Goal: Task Accomplishment & Management: Manage account settings

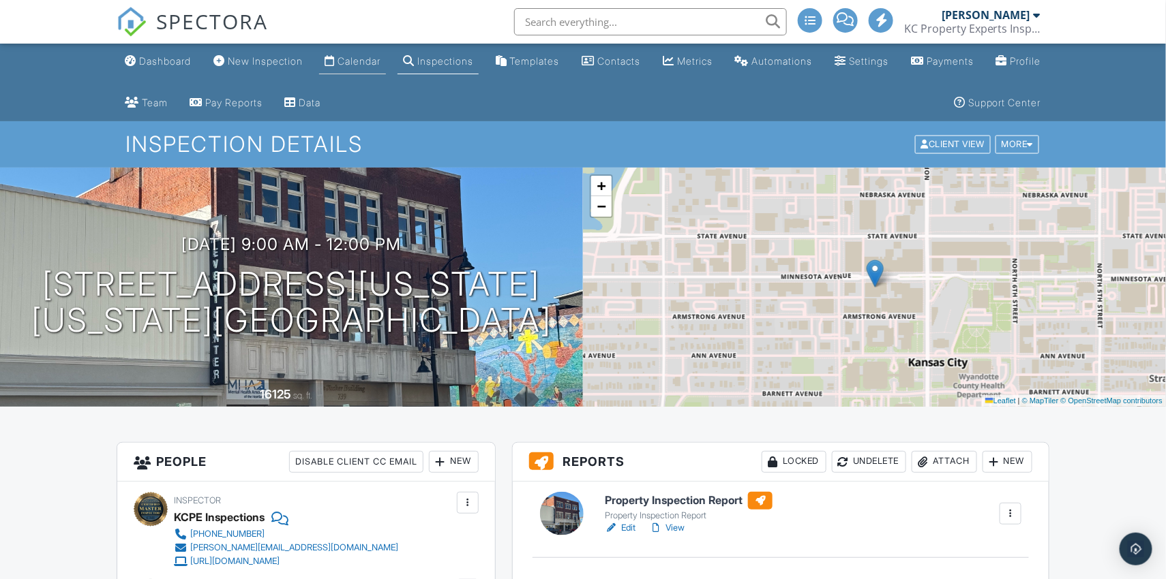
click at [365, 64] on div "Calendar" at bounding box center [358, 61] width 43 height 12
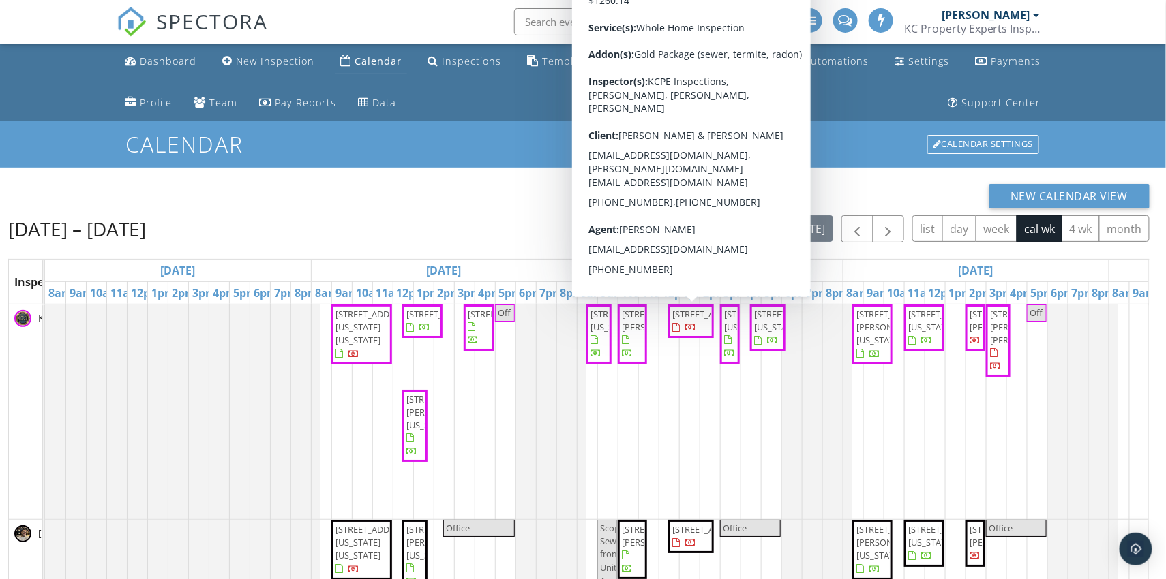
click at [678, 320] on span "14738 Outlook St, Overland Park 66223" at bounding box center [710, 314] width 76 height 12
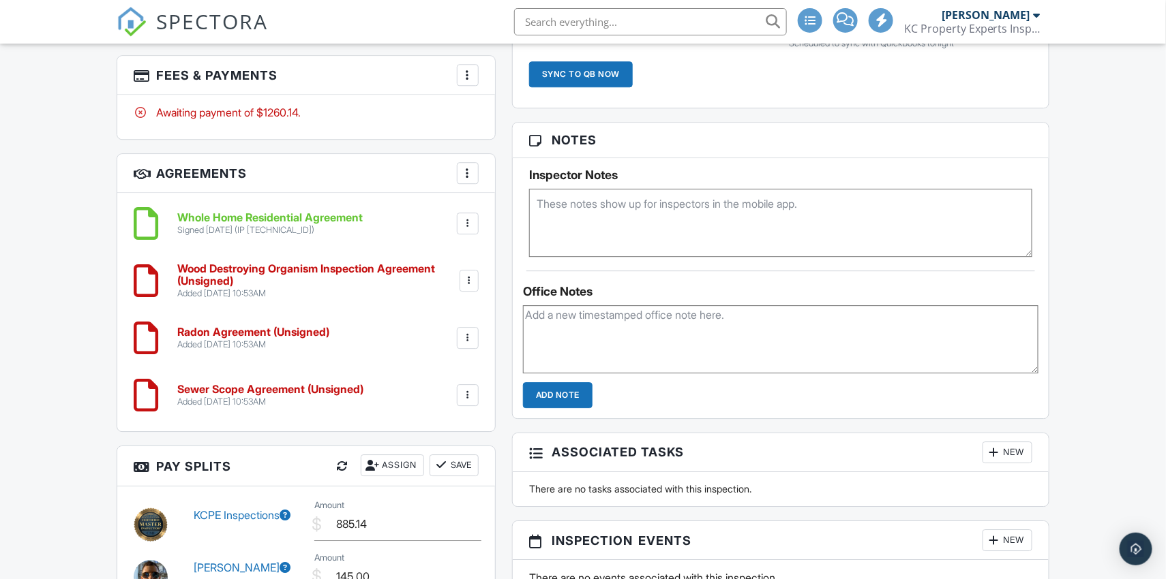
scroll to position [1373, 0]
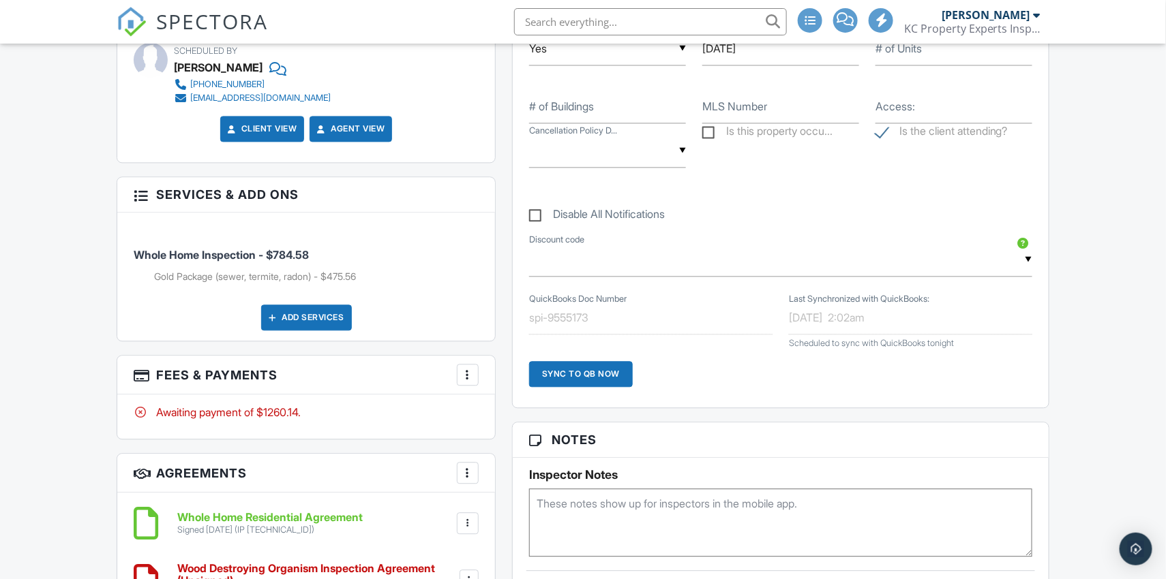
scroll to position [1108, 0]
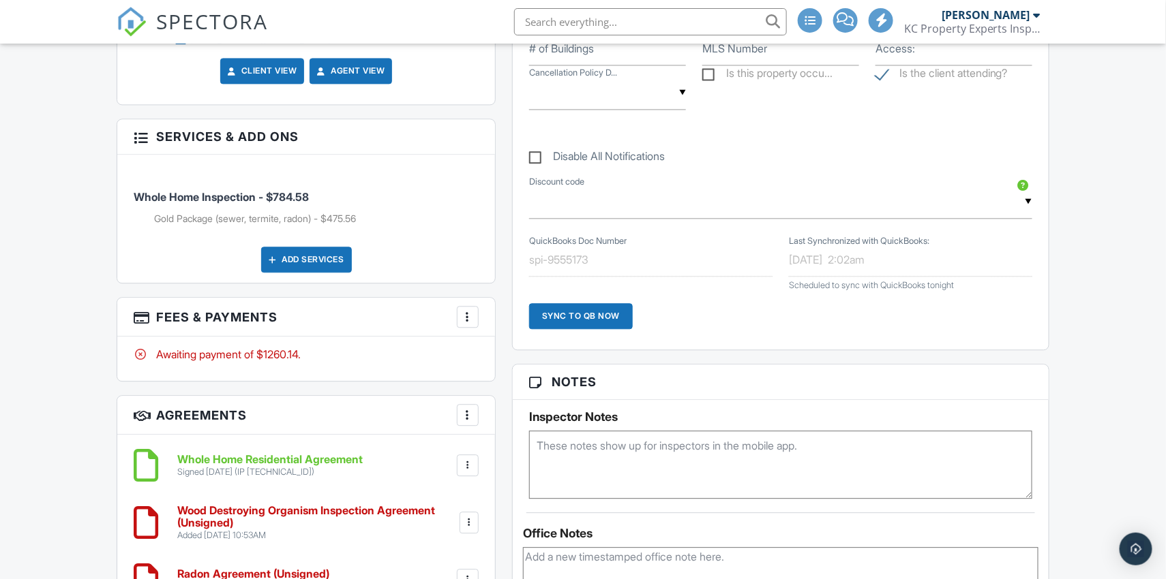
click at [474, 313] on div "More" at bounding box center [468, 317] width 22 height 22
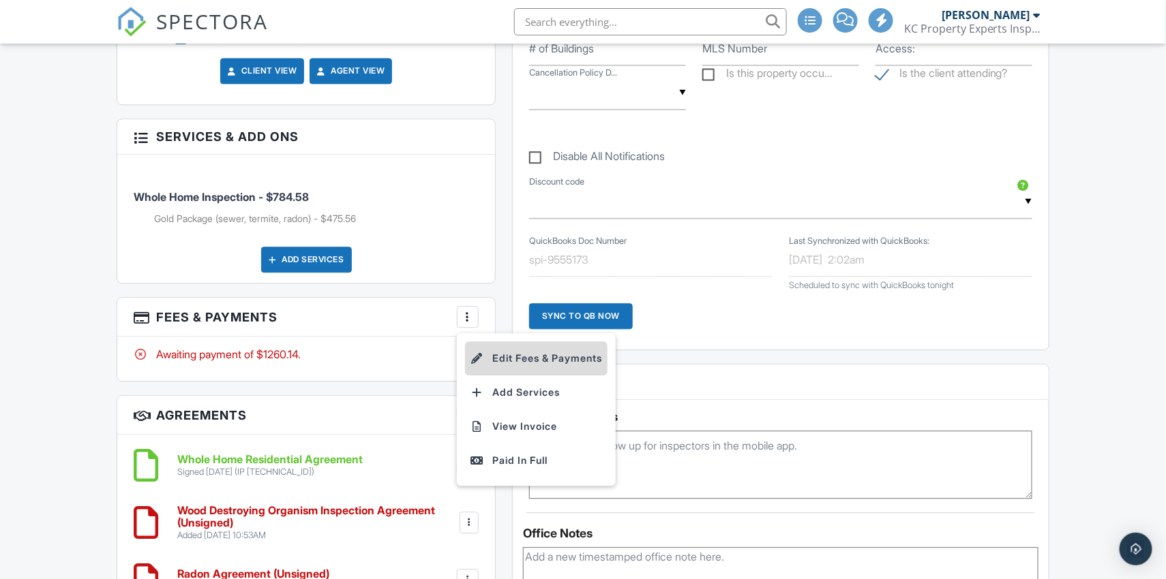
click at [493, 355] on li "Edit Fees & Payments" at bounding box center [536, 359] width 142 height 34
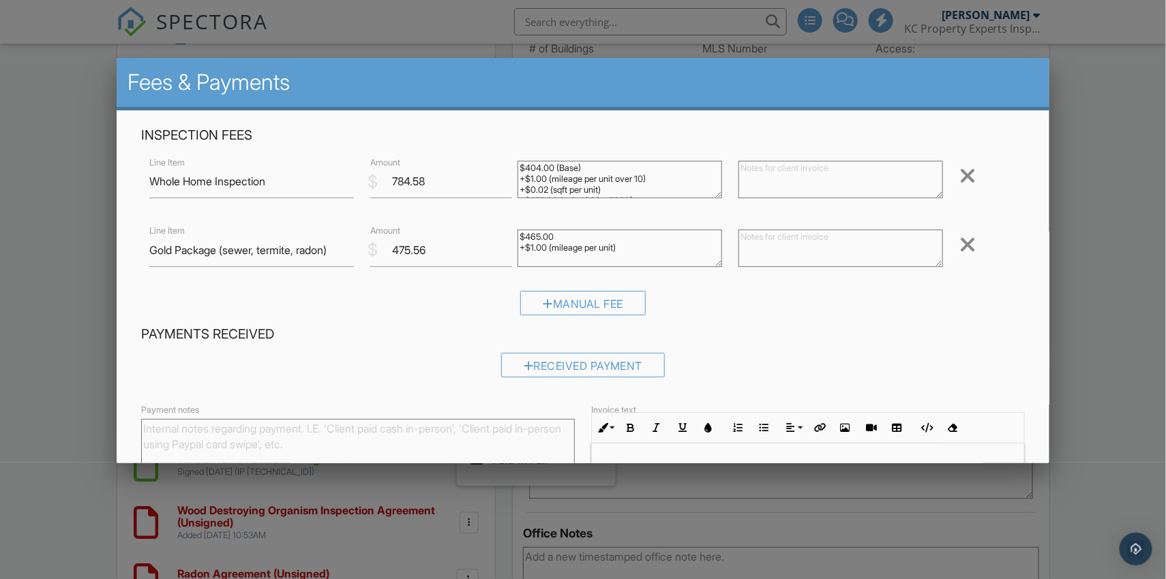
click at [967, 249] on div at bounding box center [967, 245] width 16 height 22
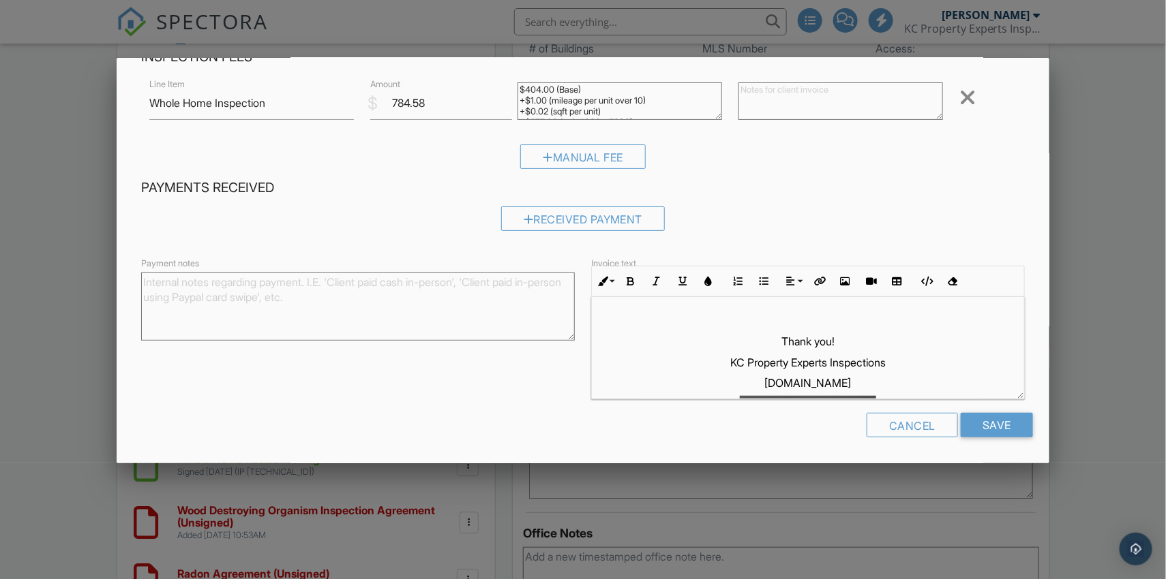
scroll to position [78, 0]
click at [984, 420] on input "Save" at bounding box center [996, 426] width 72 height 25
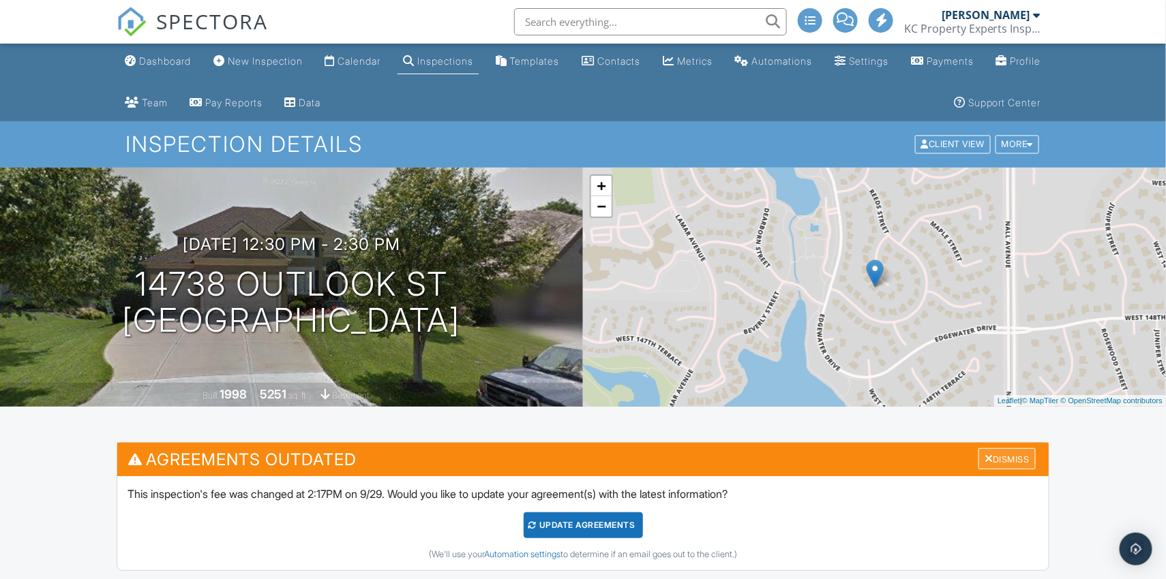
click at [997, 452] on div "Dismiss" at bounding box center [1006, 459] width 57 height 21
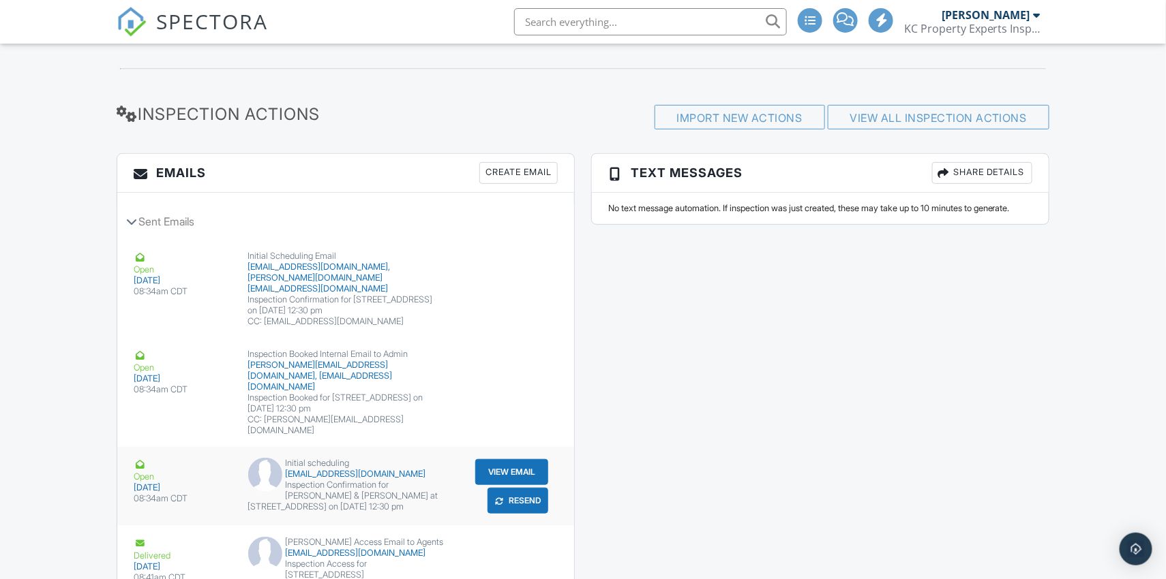
scroll to position [2159, 0]
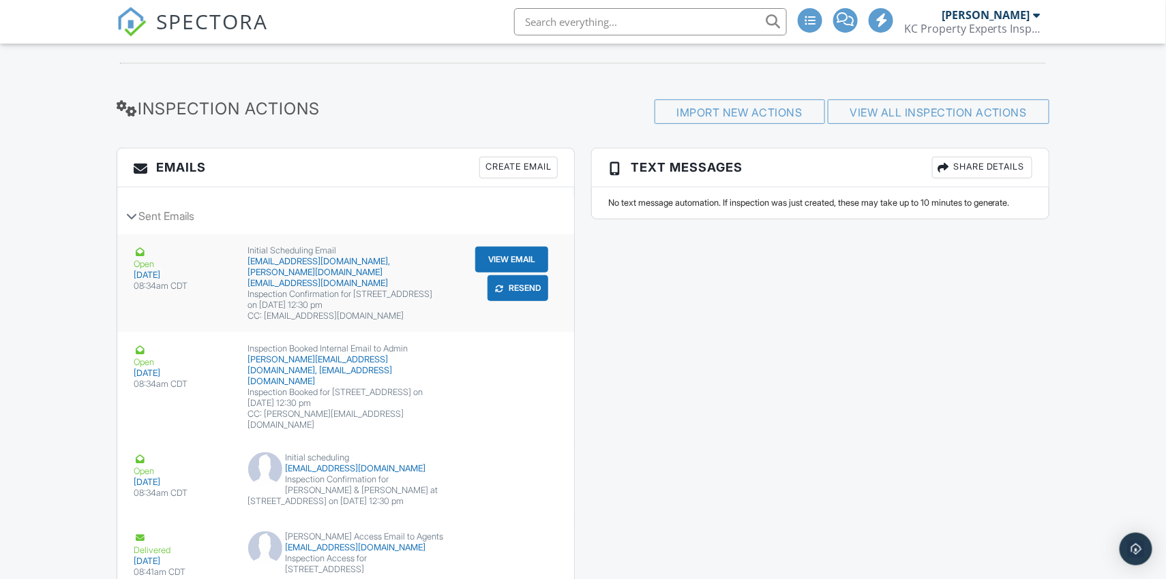
click at [505, 289] on button "Resend" at bounding box center [517, 288] width 61 height 26
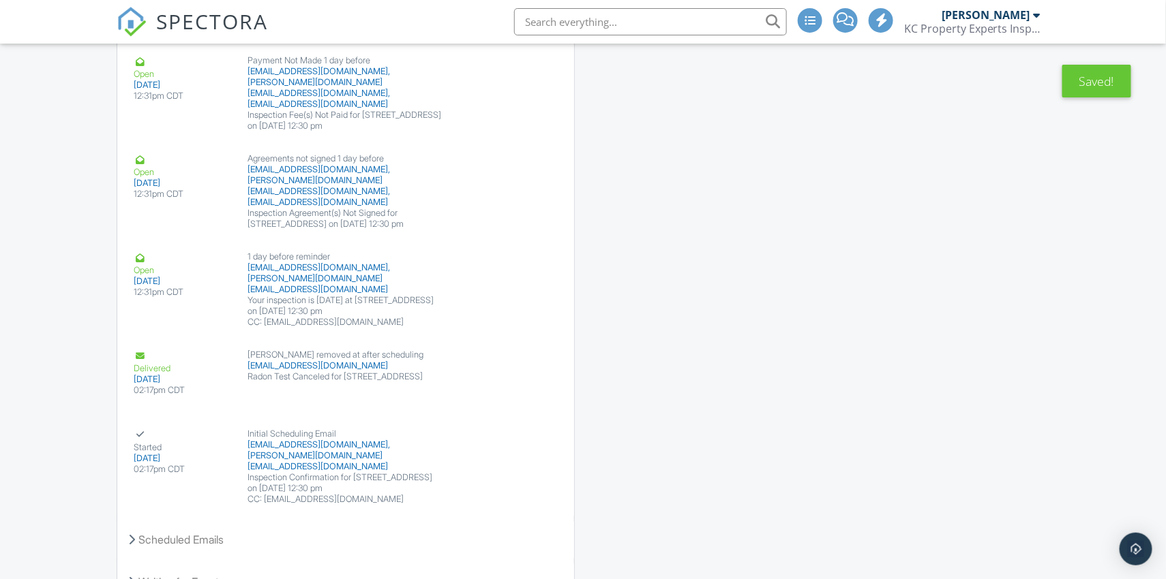
scroll to position [2969, 0]
click at [491, 432] on button "View Email" at bounding box center [511, 445] width 73 height 26
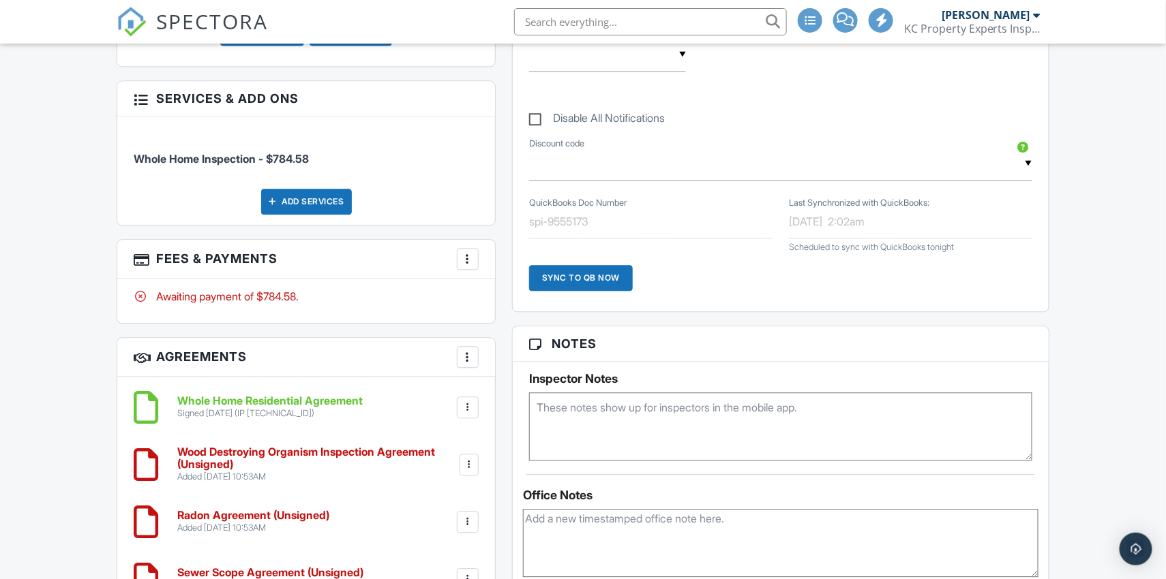
scroll to position [1142, 0]
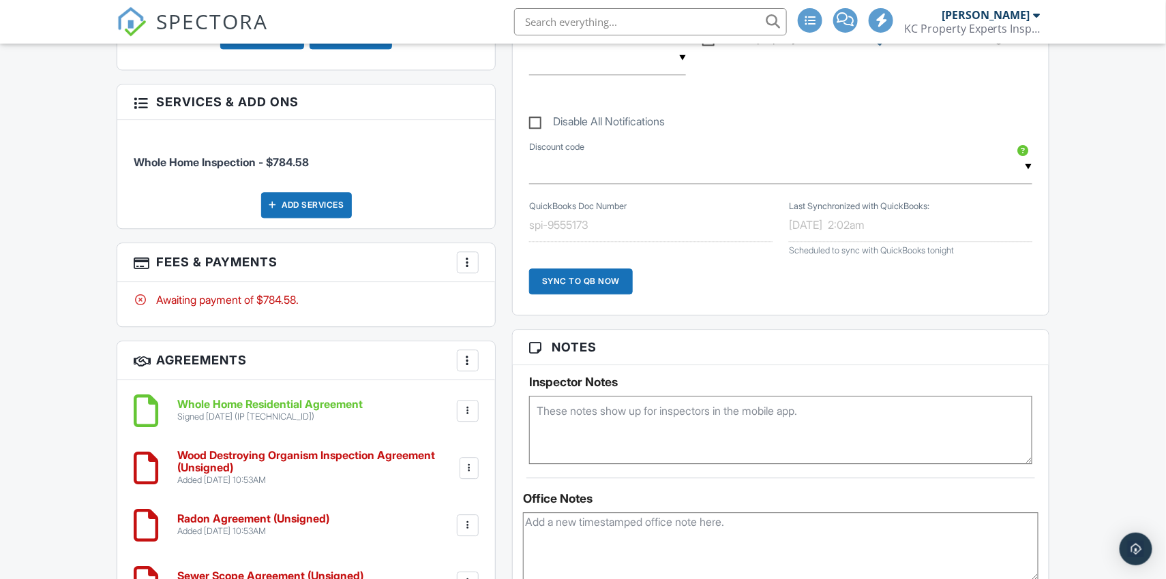
click at [474, 257] on div at bounding box center [468, 263] width 14 height 14
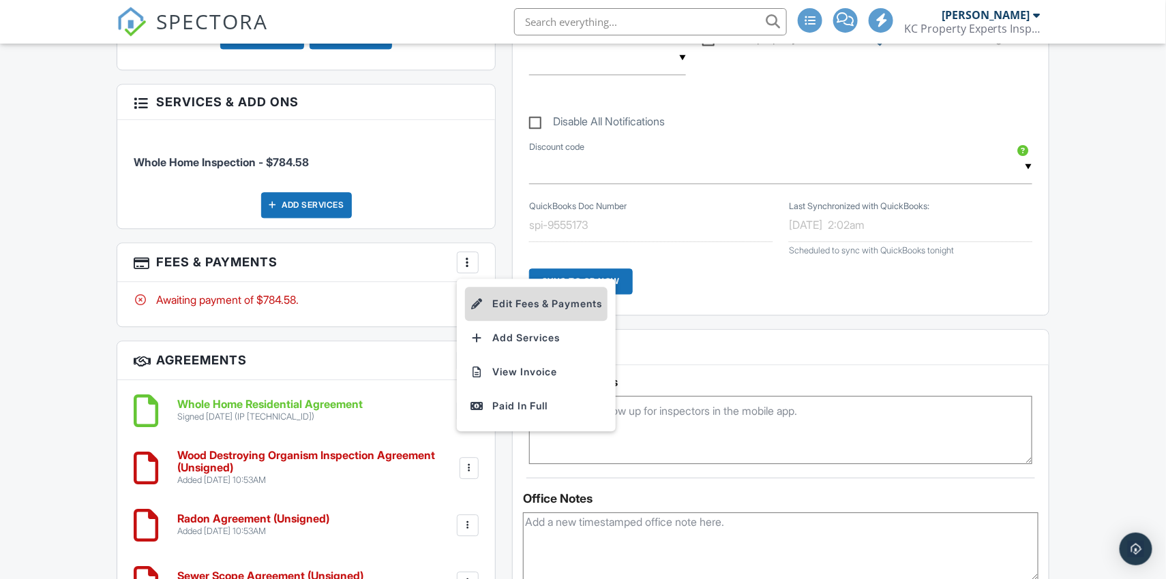
click at [488, 297] on li "Edit Fees & Payments" at bounding box center [536, 304] width 142 height 34
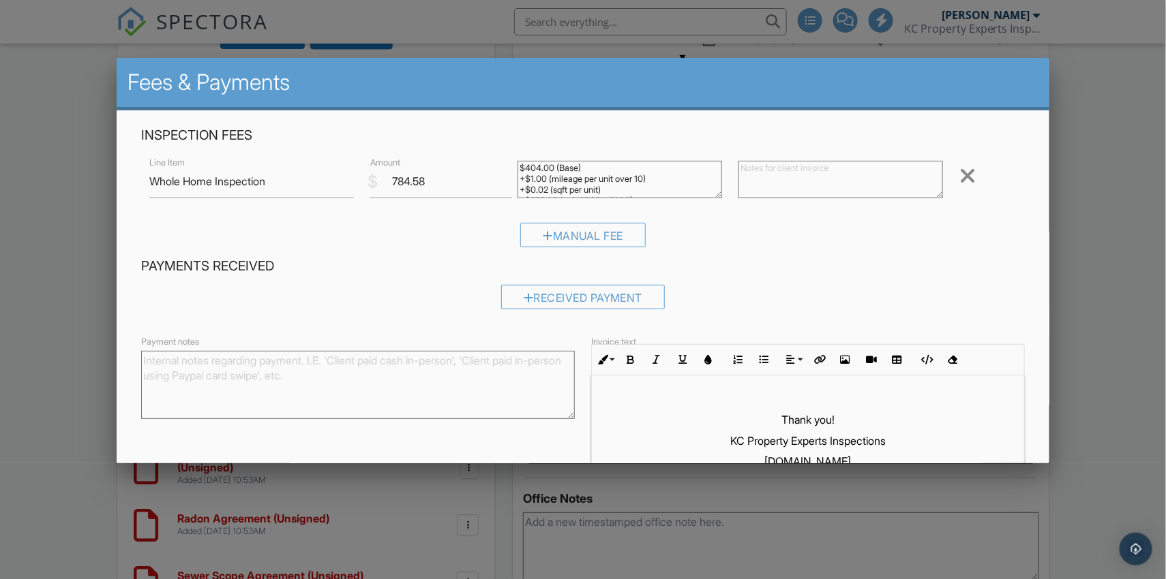
click at [1070, 208] on div at bounding box center [583, 294] width 1166 height 725
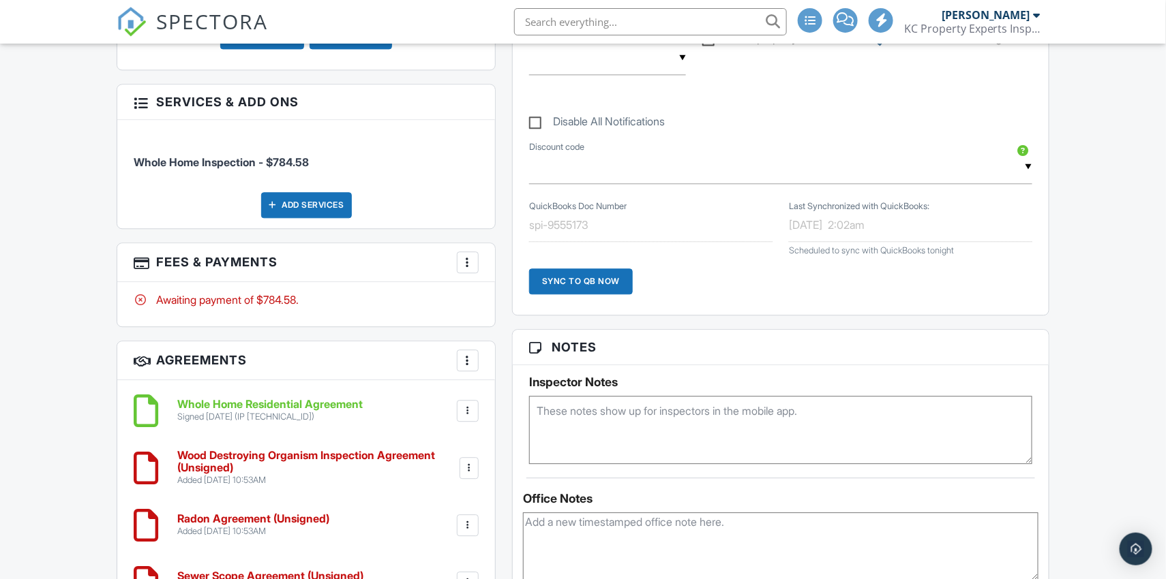
click at [467, 257] on div at bounding box center [468, 263] width 14 height 14
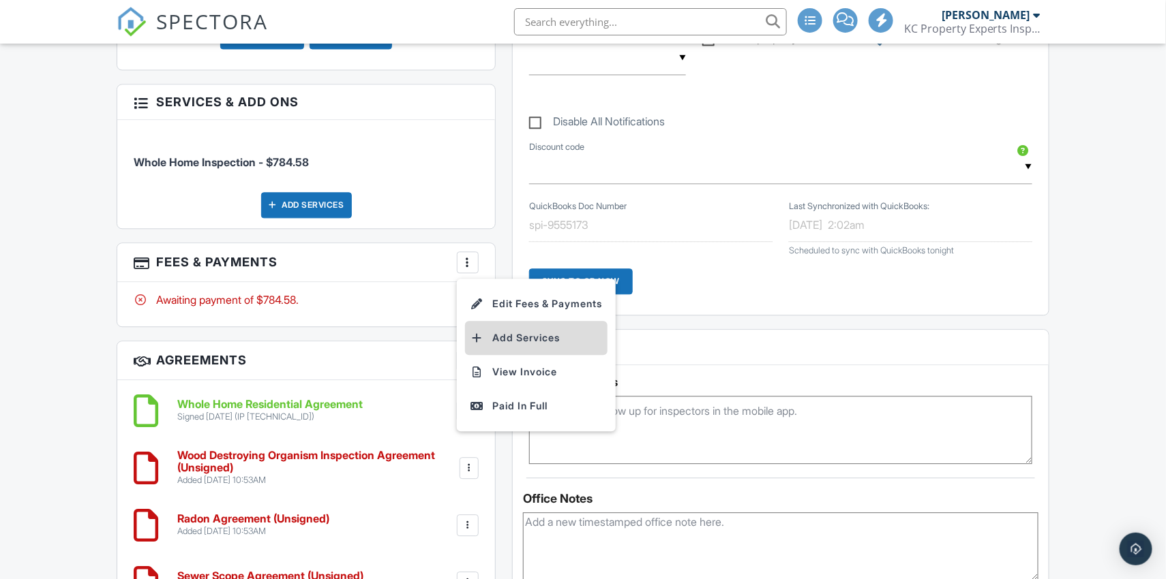
click at [489, 334] on li "Add Services" at bounding box center [536, 338] width 142 height 34
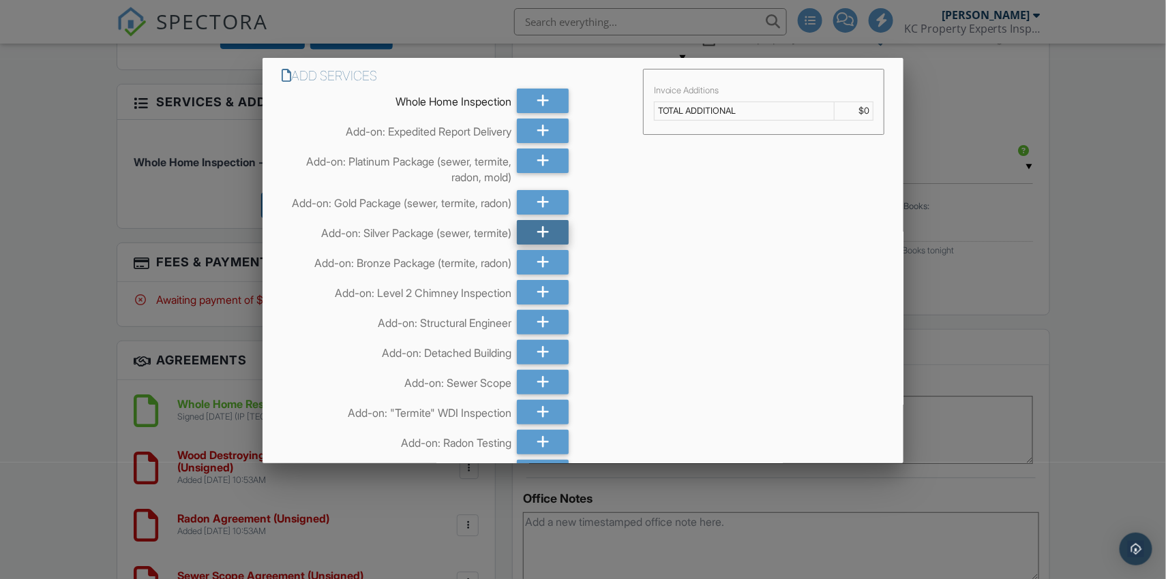
click at [547, 245] on icon at bounding box center [542, 232] width 13 height 25
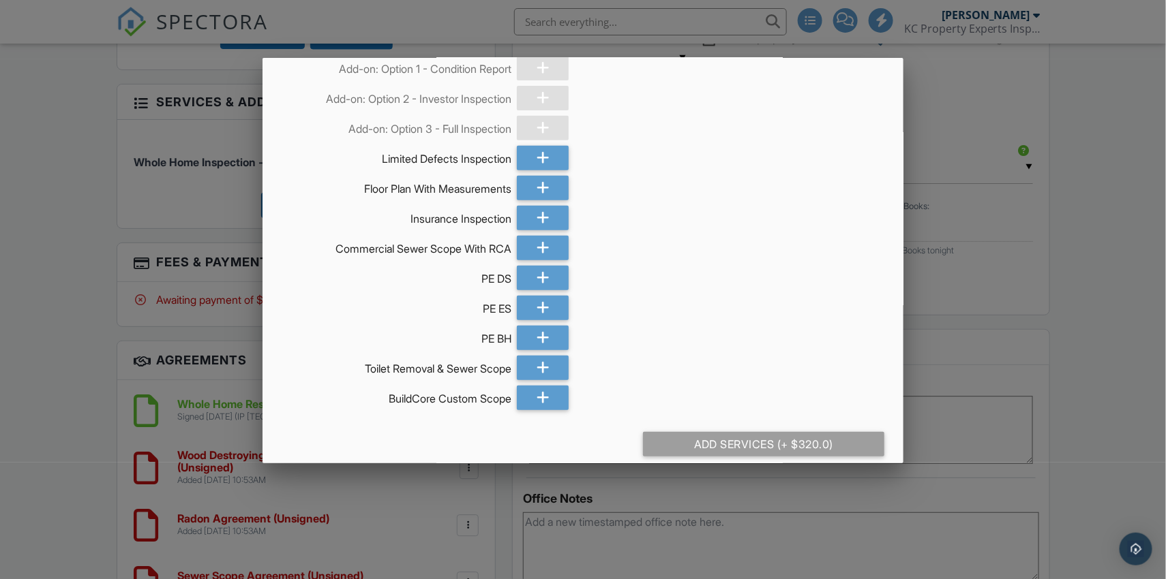
scroll to position [2202, 0]
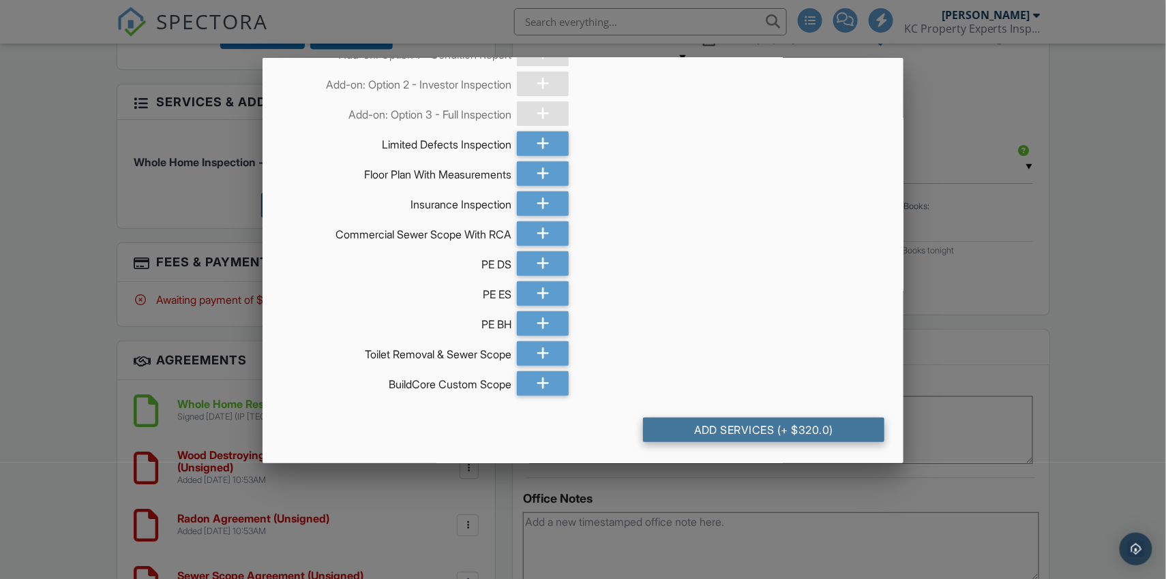
click at [753, 424] on div "Add Services (+ $320.0)" at bounding box center [764, 430] width 242 height 25
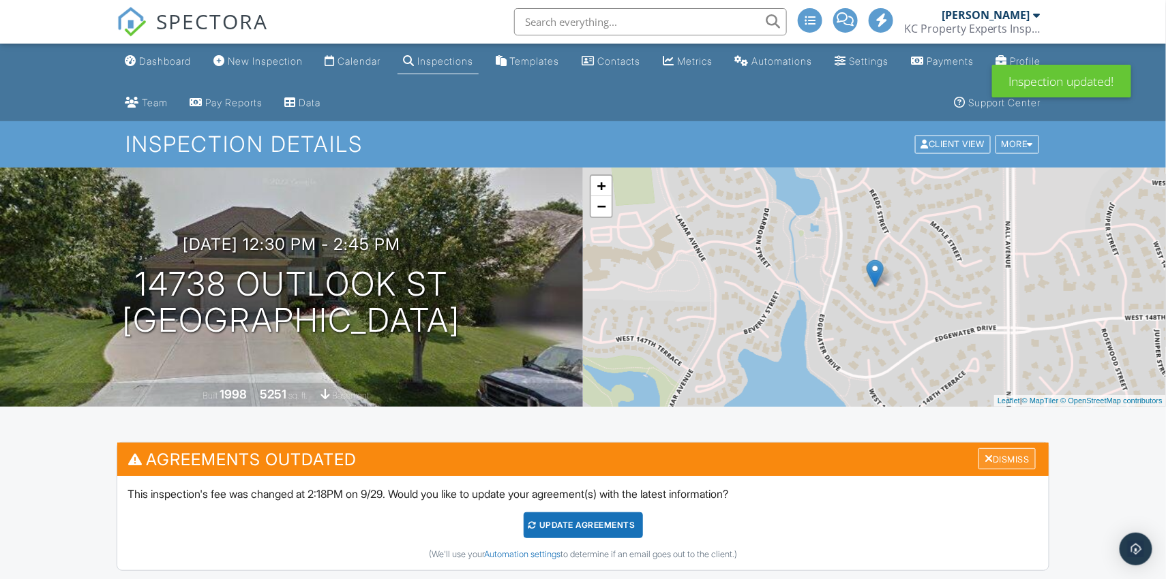
click at [996, 453] on div "Dismiss" at bounding box center [1006, 459] width 57 height 21
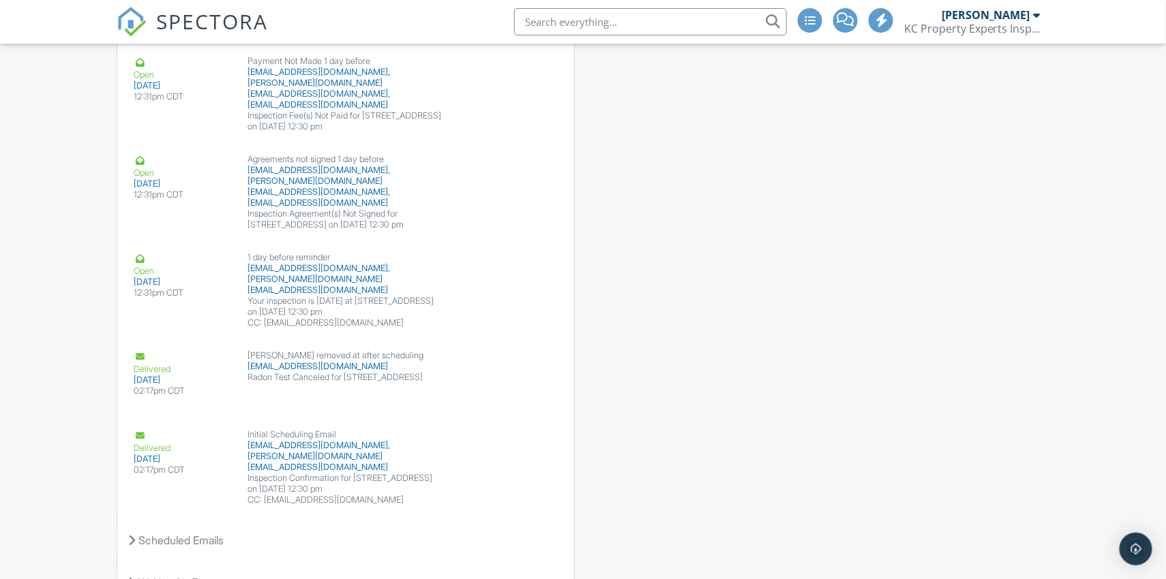
scroll to position [3089, 0]
click at [517, 461] on button "Resend" at bounding box center [517, 474] width 61 height 26
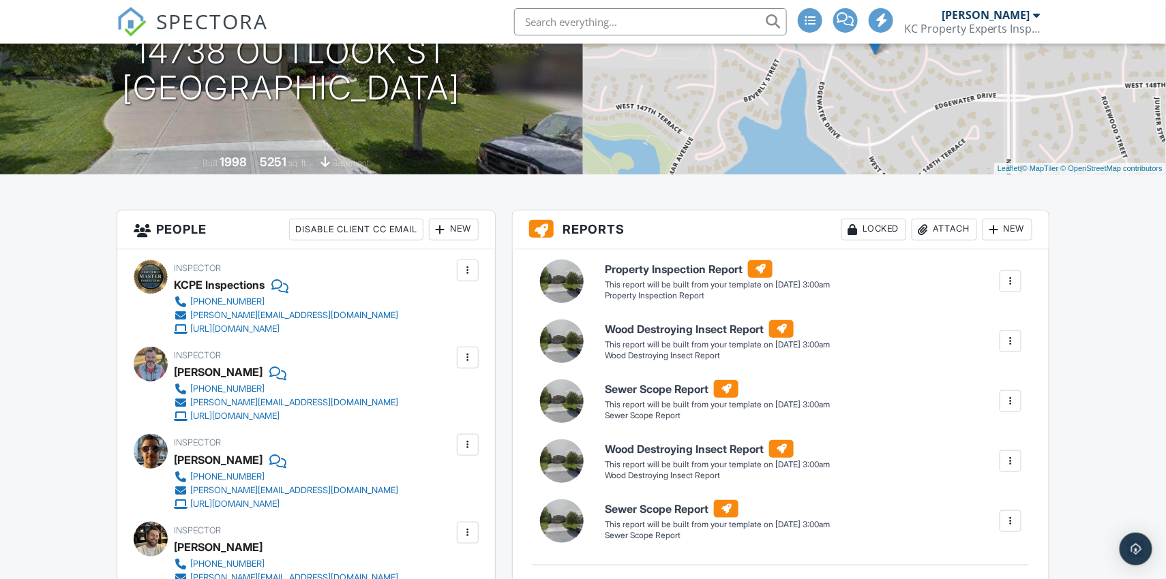
scroll to position [230, 0]
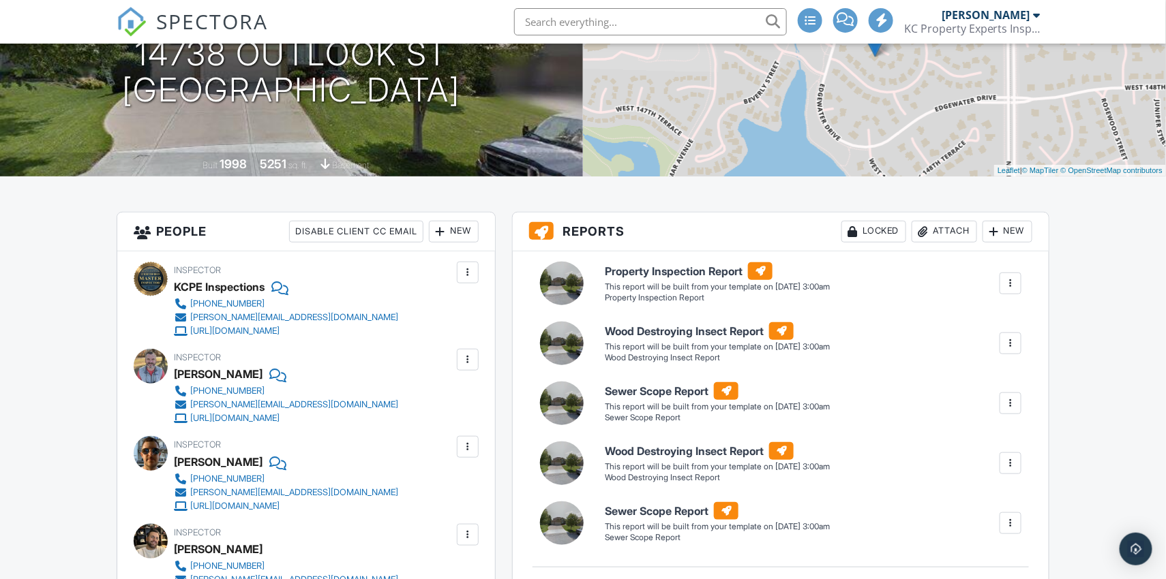
click at [1005, 460] on div at bounding box center [1010, 464] width 14 height 14
click at [974, 533] on div "Delete" at bounding box center [985, 535] width 29 height 15
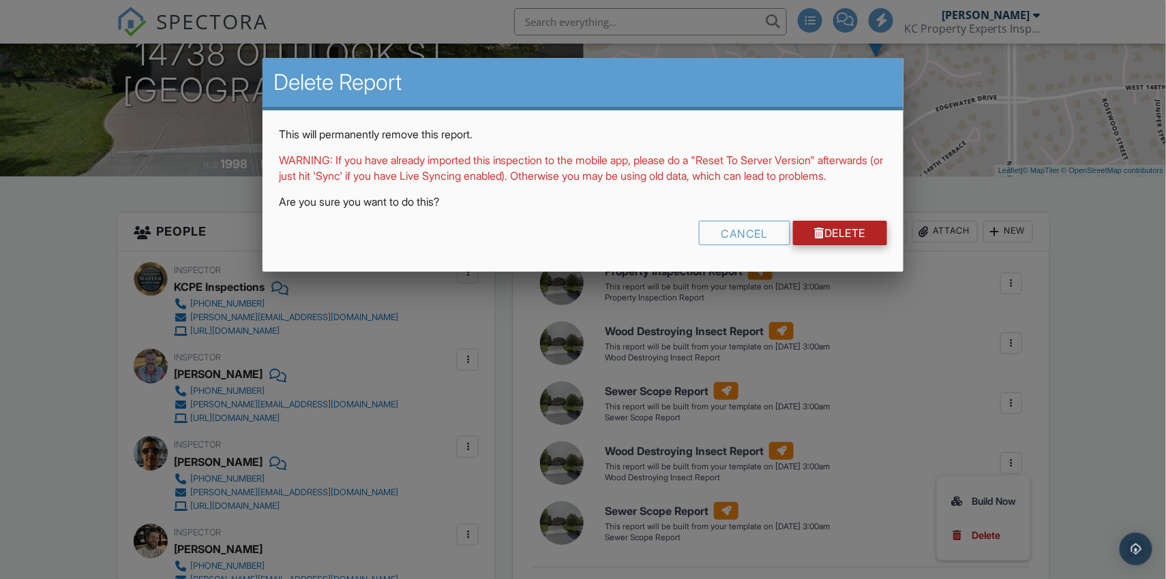
click at [864, 245] on link "Delete" at bounding box center [840, 233] width 95 height 25
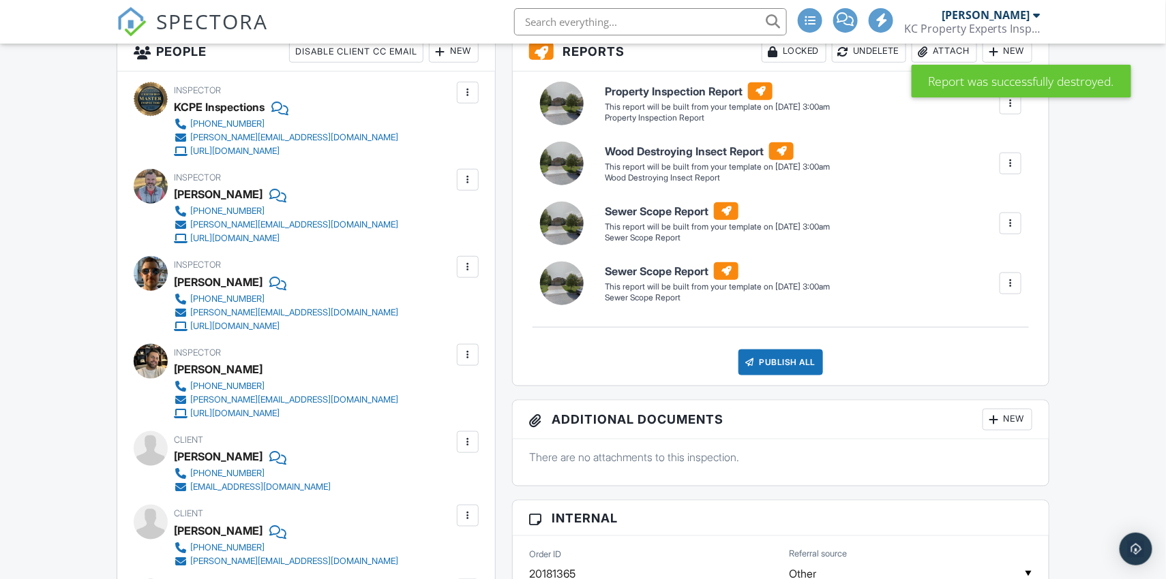
scroll to position [410, 0]
click at [1015, 282] on div at bounding box center [1010, 284] width 14 height 14
click at [984, 360] on div "Delete" at bounding box center [985, 356] width 29 height 15
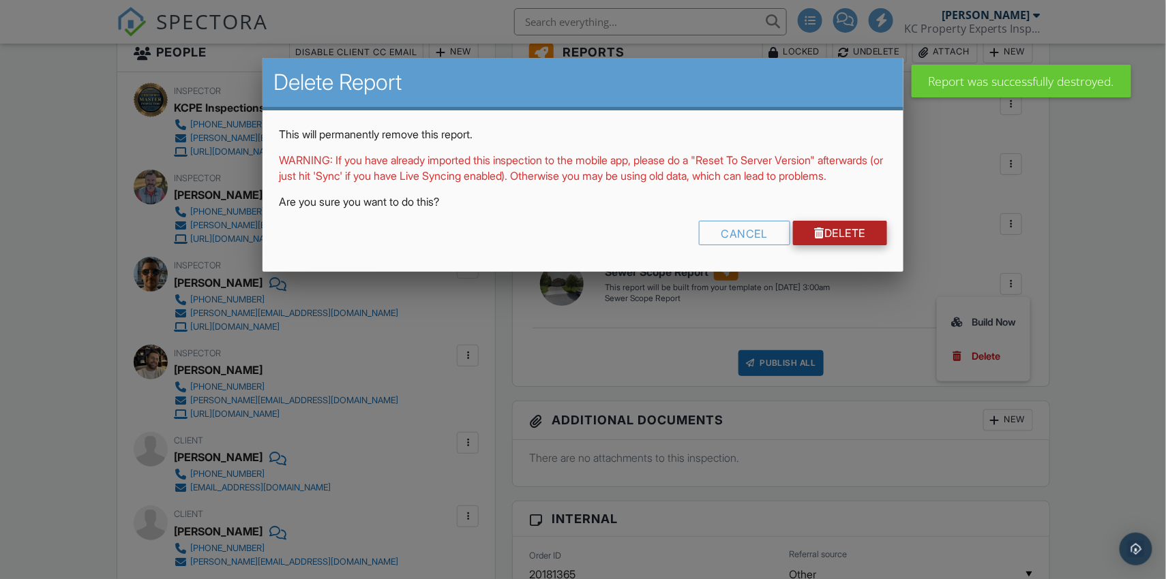
click at [843, 243] on link "Delete" at bounding box center [840, 233] width 95 height 25
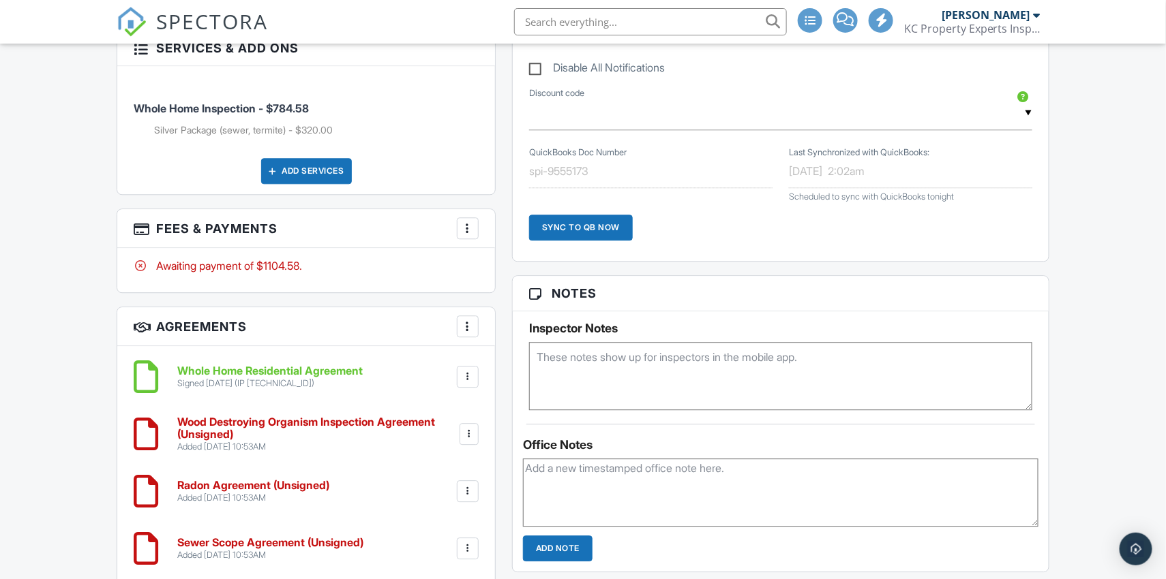
scroll to position [1208, 0]
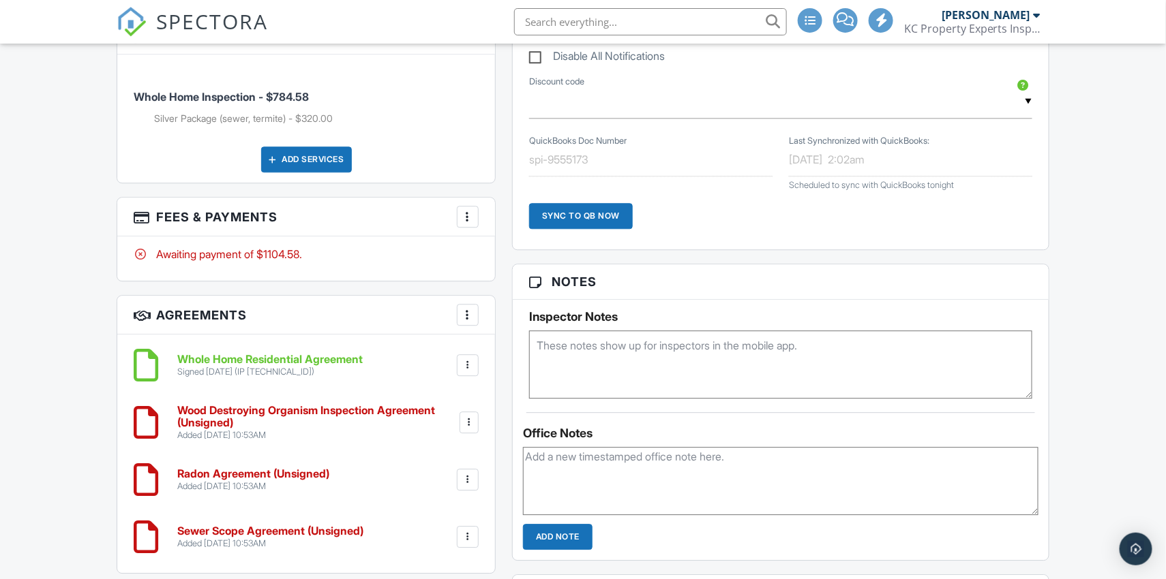
click at [710, 352] on textarea at bounding box center [780, 365] width 503 height 68
type textarea "Buyer's agent has said she may be running late and we can use our iBox access."
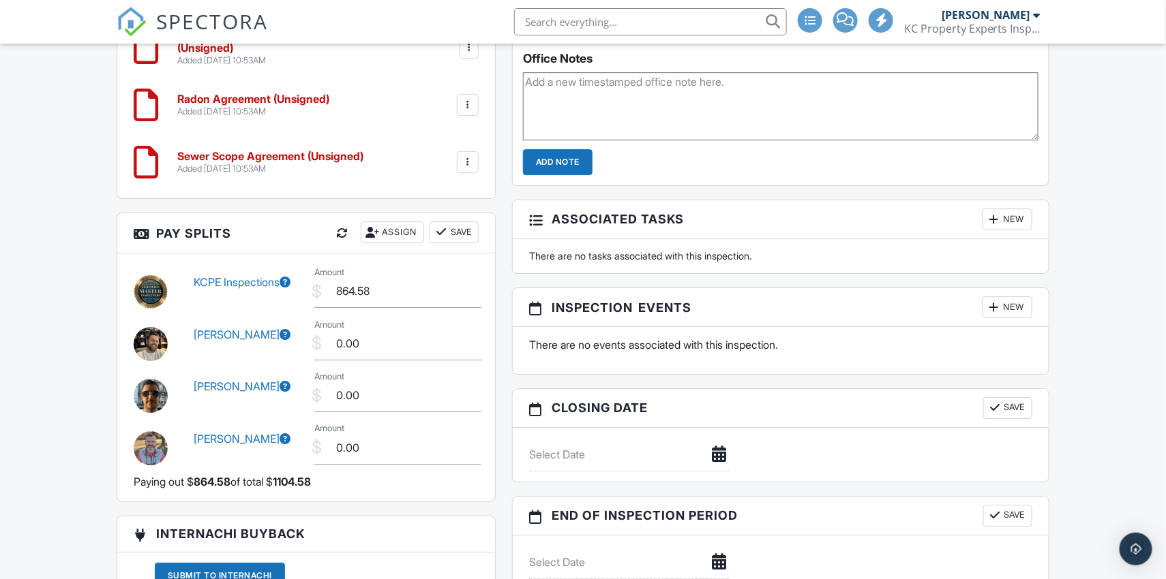
scroll to position [1584, 0]
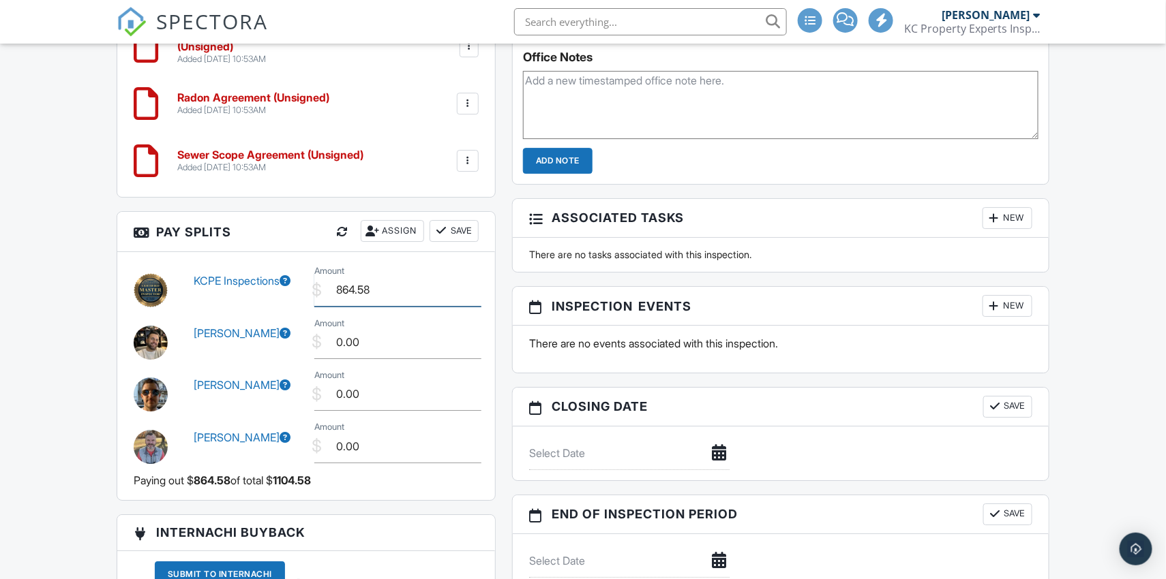
drag, startPoint x: 390, startPoint y: 287, endPoint x: 279, endPoint y: 288, distance: 111.1
click at [279, 288] on div "KCPE Inspections $ Amount 864.58" at bounding box center [305, 288] width 361 height 52
type input "145.00"
type input "135.00"
click at [371, 344] on input "0.00" at bounding box center [397, 342] width 167 height 33
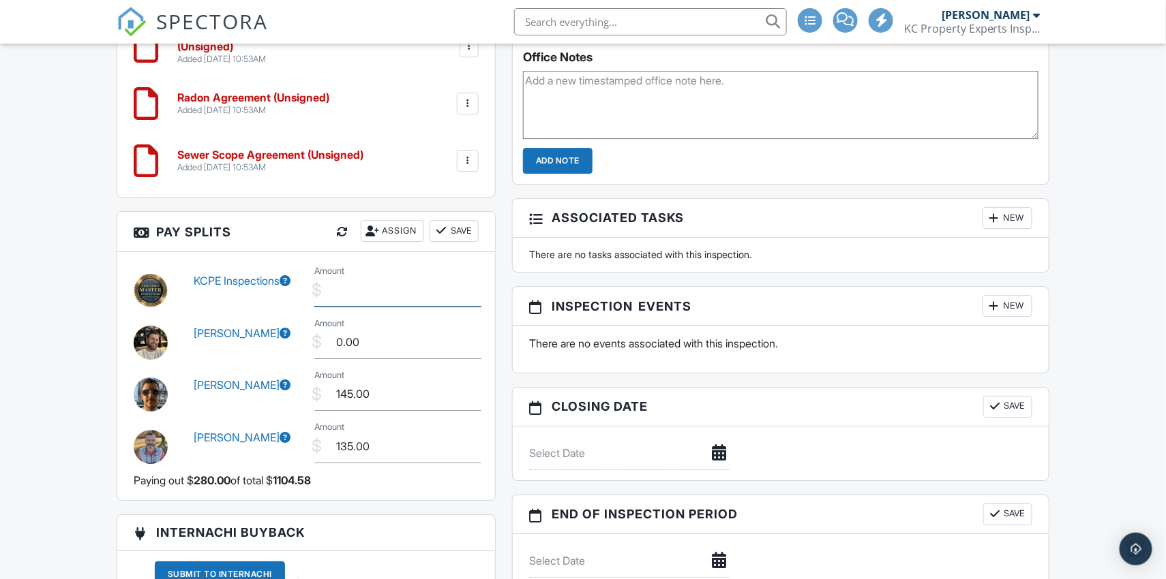
click at [380, 273] on input "Amount" at bounding box center [397, 289] width 167 height 33
type input "824.58"
click at [466, 230] on button "Save" at bounding box center [453, 231] width 49 height 22
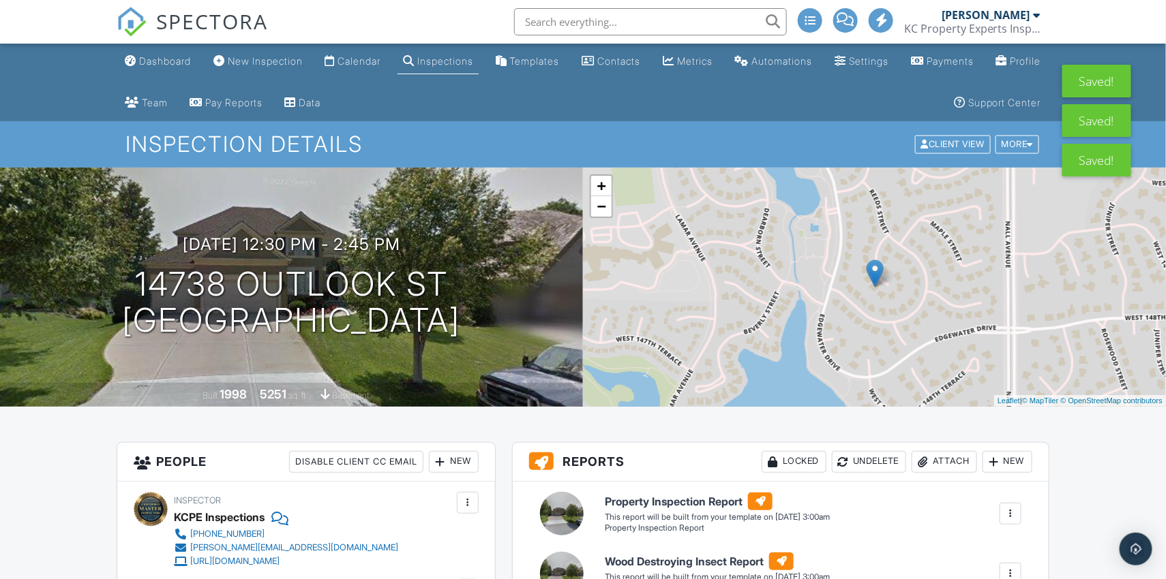
scroll to position [0, 0]
click at [169, 67] on link "Dashboard" at bounding box center [157, 61] width 77 height 25
